Goal: Find contact information: Find contact information

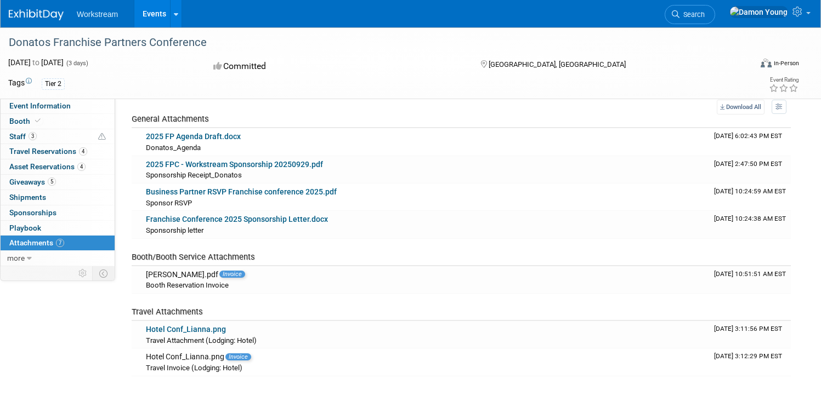
click at [174, 8] on link "Events" at bounding box center [154, 13] width 40 height 27
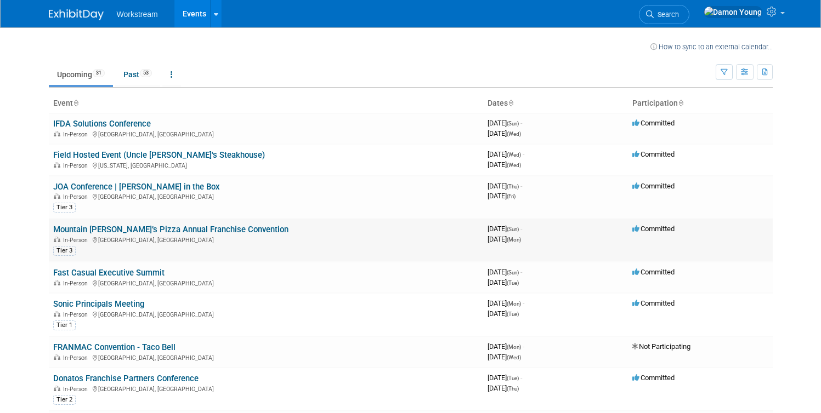
click at [222, 228] on link "Mountain [PERSON_NAME]’s Pizza Annual Franchise Convention" at bounding box center [170, 230] width 235 height 10
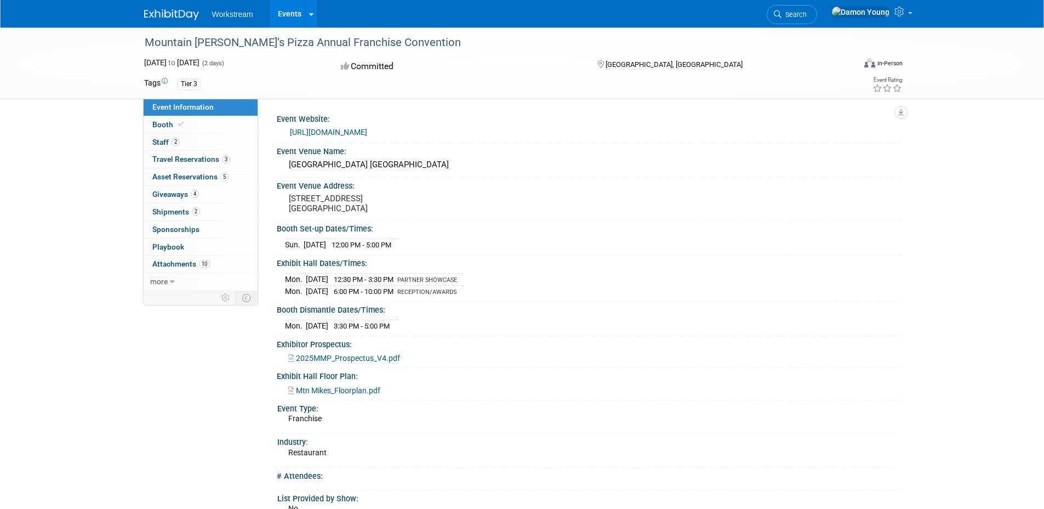
click at [300, 16] on link "Events" at bounding box center [290, 13] width 40 height 27
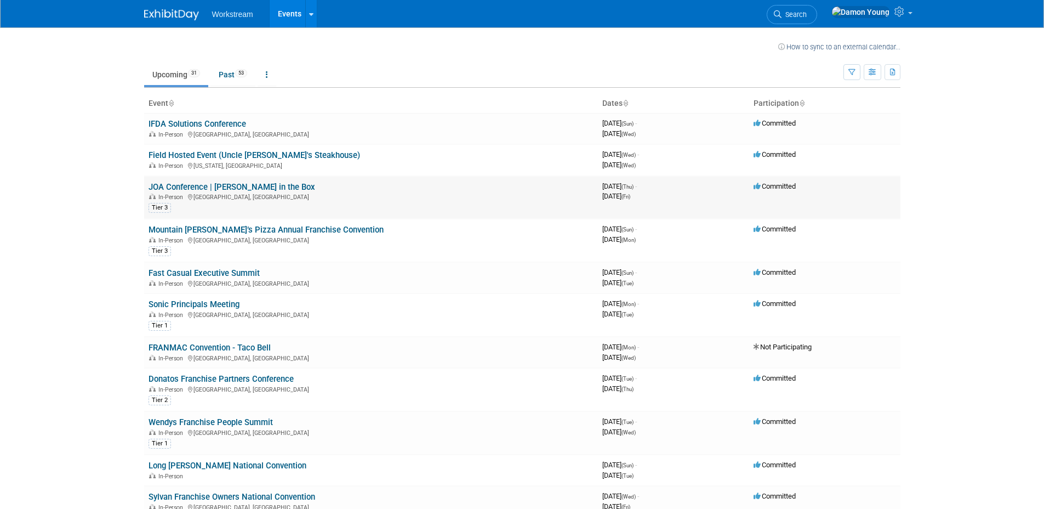
click at [259, 185] on link "JOA Conference | Jack in the Box" at bounding box center [232, 187] width 167 height 10
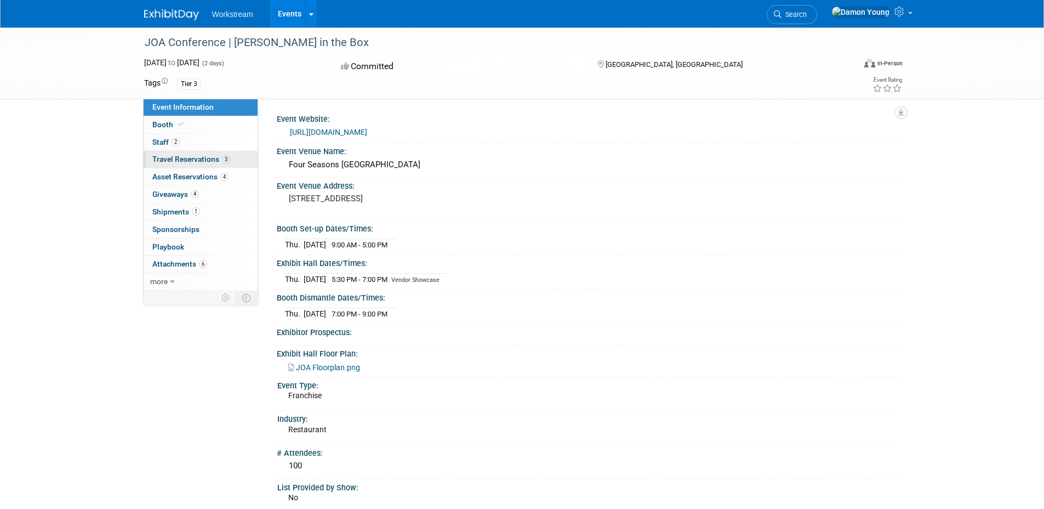
click at [201, 164] on link "3 Travel Reservations 3" at bounding box center [201, 159] width 114 height 17
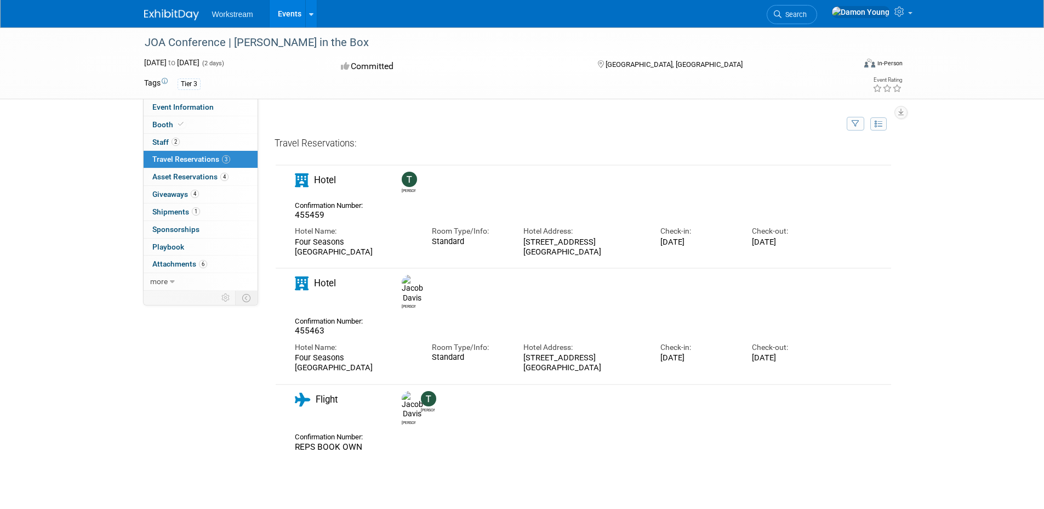
click at [404, 391] on img at bounding box center [412, 405] width 21 height 28
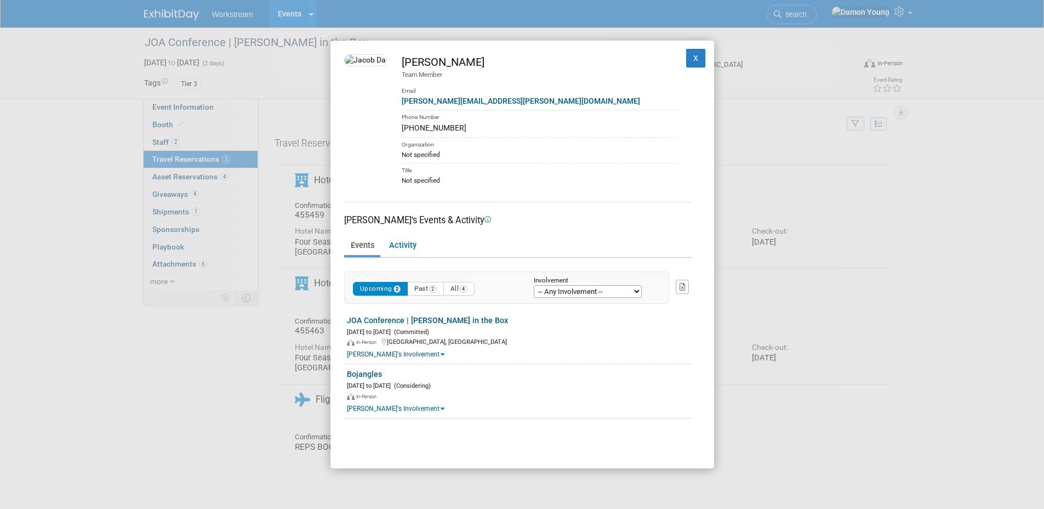
drag, startPoint x: 472, startPoint y: 127, endPoint x: 430, endPoint y: 131, distance: 41.8
click at [419, 130] on div "[PHONE_NUMBER]" at bounding box center [540, 128] width 276 height 12
copy div "[PHONE_NUMBER]"
click at [690, 60] on button "X" at bounding box center [696, 58] width 20 height 19
